Goal: Information Seeking & Learning: Learn about a topic

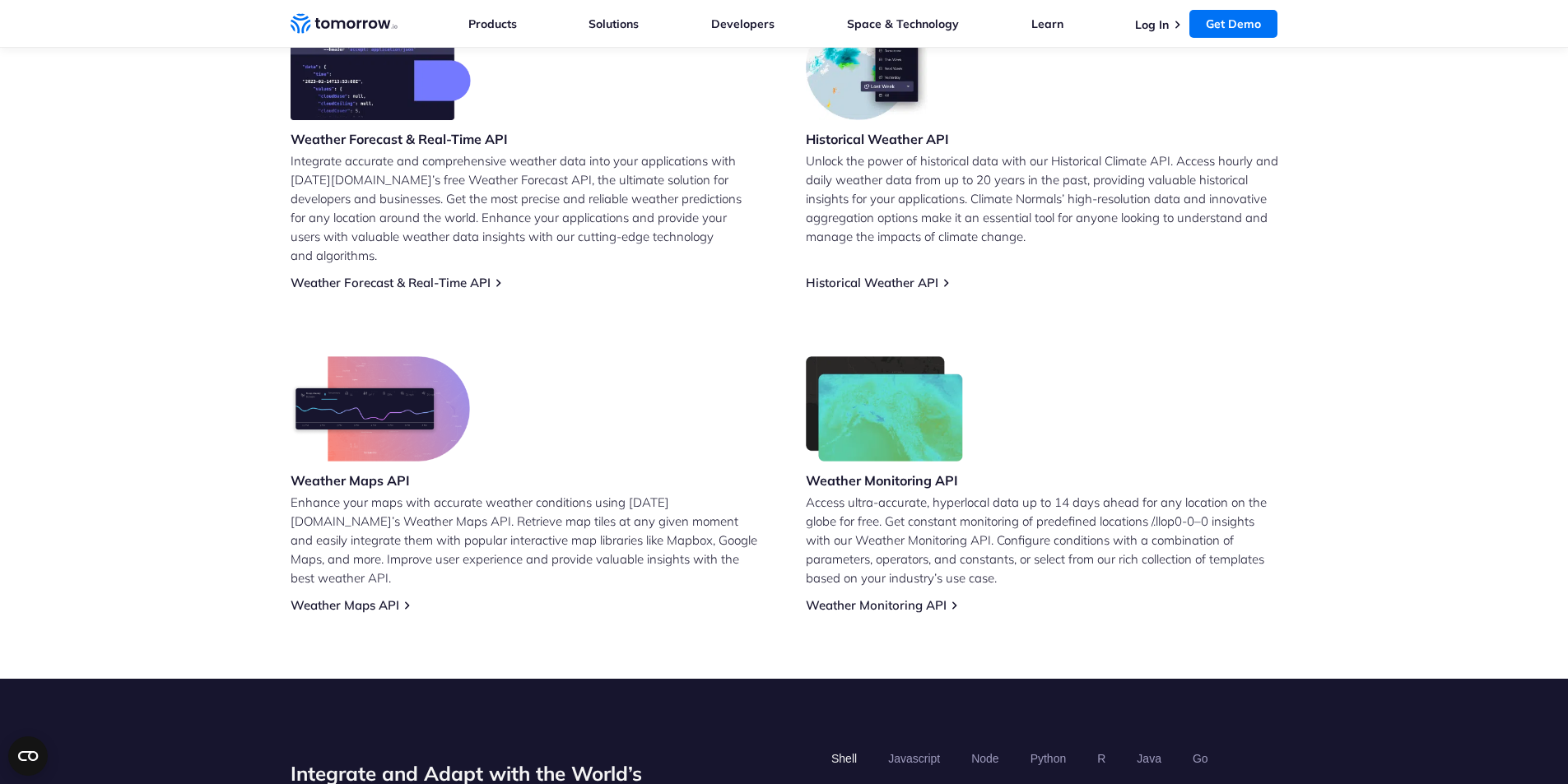
scroll to position [577, 0]
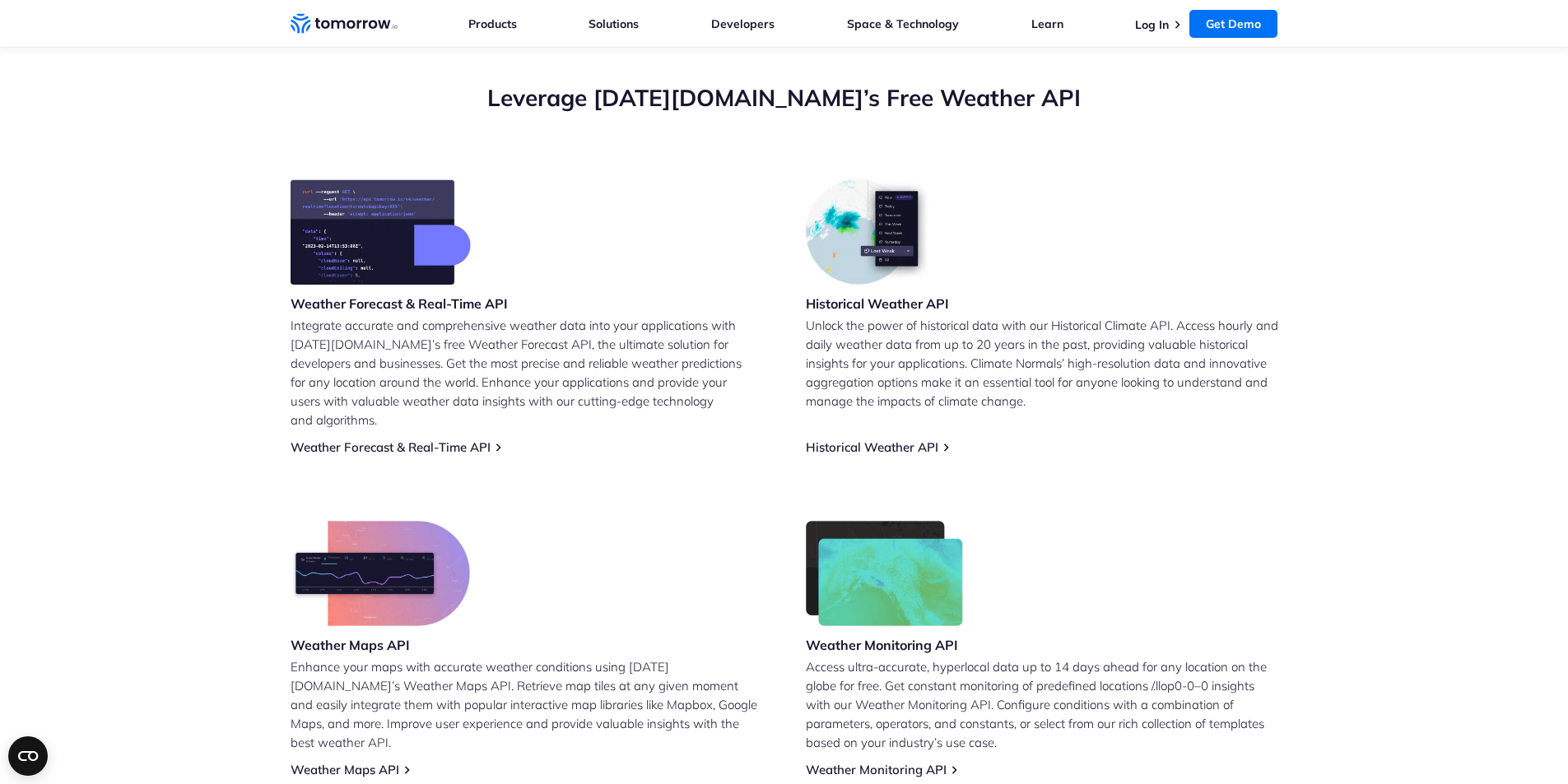
click at [393, 227] on img at bounding box center [380, 232] width 180 height 106
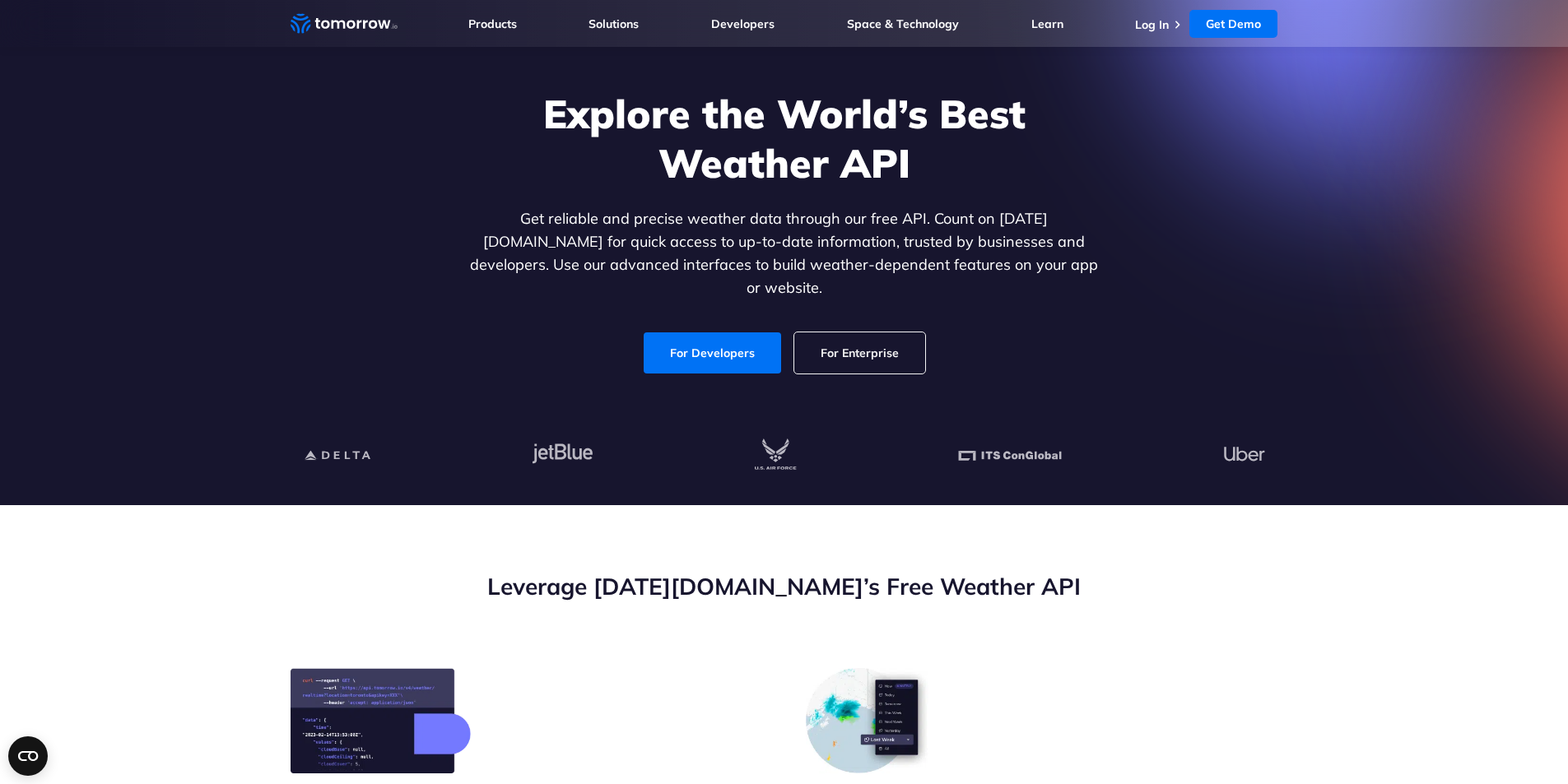
scroll to position [83, 0]
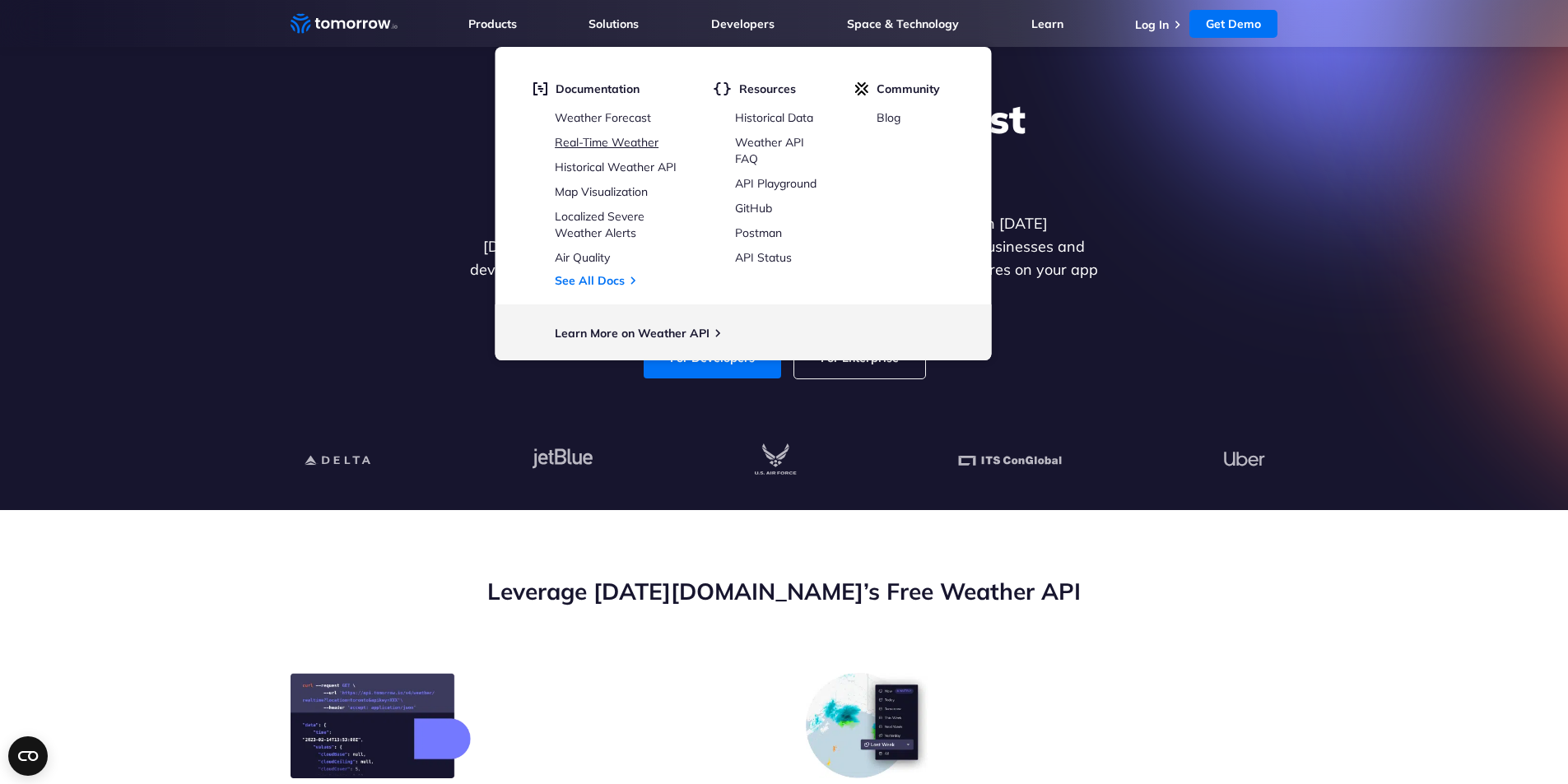
click at [605, 135] on link "Real-Time Weather" at bounding box center [606, 142] width 104 height 15
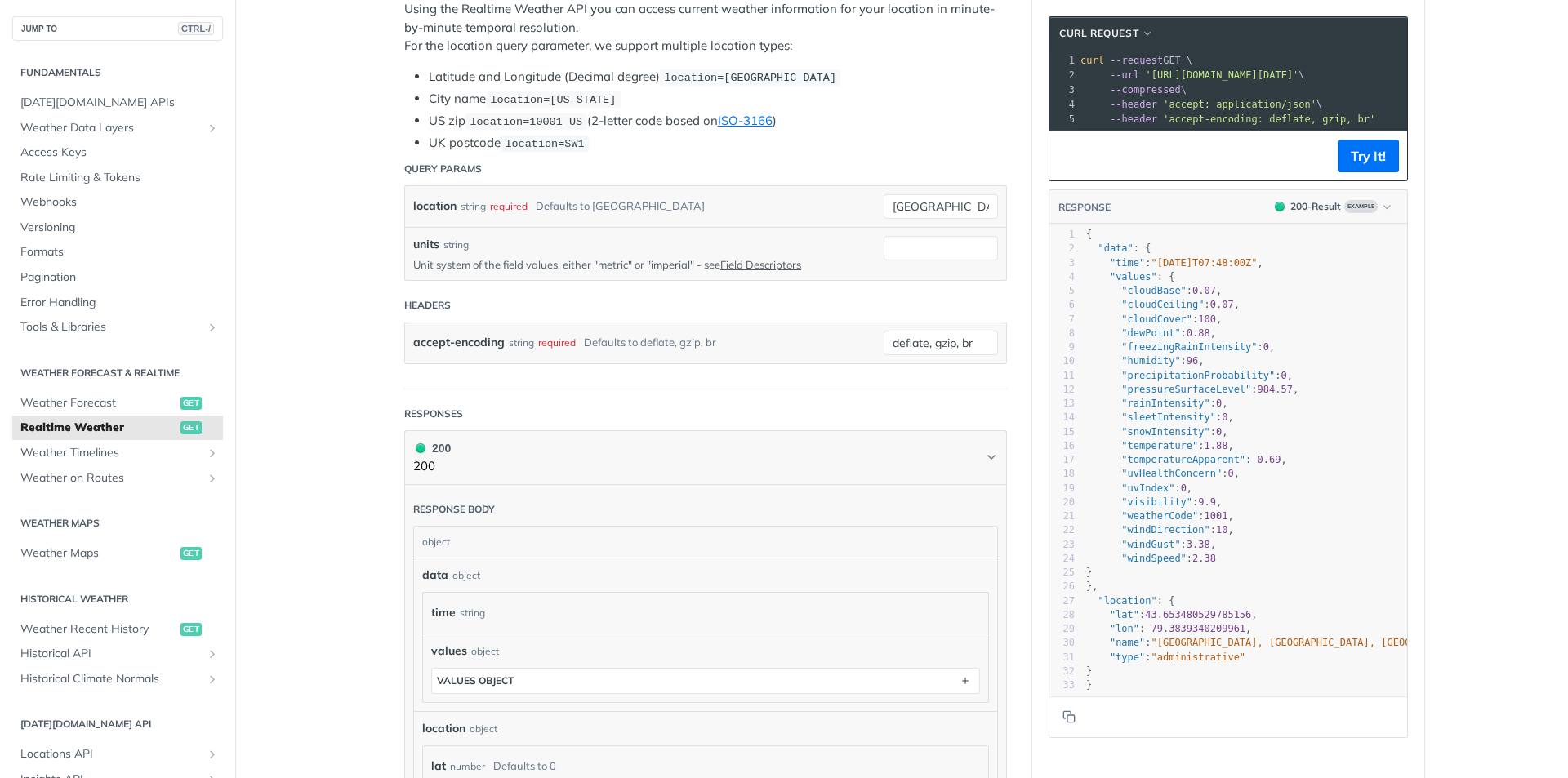
scroll to position [1, 0]
click at [857, 654] on div "values object" at bounding box center [705, 651] width 549 height 17
drag, startPoint x: 1495, startPoint y: 472, endPoint x: 1468, endPoint y: 464, distance: 28.2
click at [1494, 472] on main "JUMP TO CTRL-/ Fundamentals [DATE][DOMAIN_NAME] APIs Weather Data Layers Core P…" at bounding box center [784, 488] width 1568 height 1456
